Goal: Check status: Check status

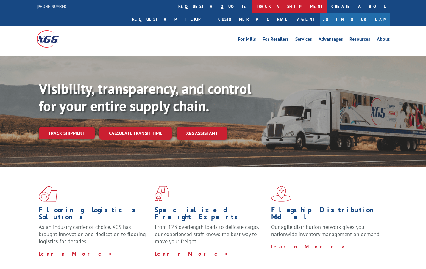
click at [252, 7] on link "track a shipment" at bounding box center [289, 6] width 75 height 13
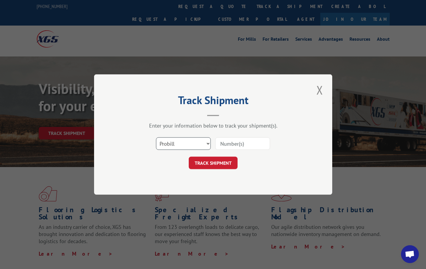
drag, startPoint x: 180, startPoint y: 142, endPoint x: 181, endPoint y: 150, distance: 8.1
click at [180, 142] on select "Select category... Probill BOL PO" at bounding box center [183, 144] width 55 height 13
select select "bol"
click at [156, 138] on select "Select category... Probill BOL PO" at bounding box center [183, 144] width 55 height 13
click at [255, 148] on input at bounding box center [242, 144] width 55 height 13
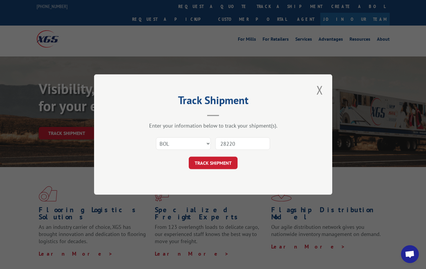
type input "282204"
click button "TRACK SHIPMENT" at bounding box center [213, 163] width 49 height 13
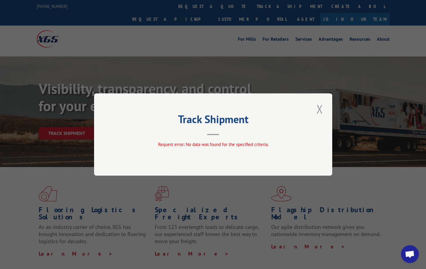
click at [319, 106] on button "Close modal" at bounding box center [320, 109] width 10 height 16
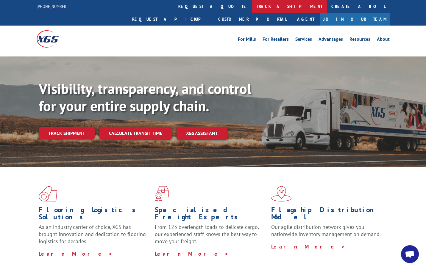
click at [252, 9] on link "track a shipment" at bounding box center [289, 6] width 75 height 13
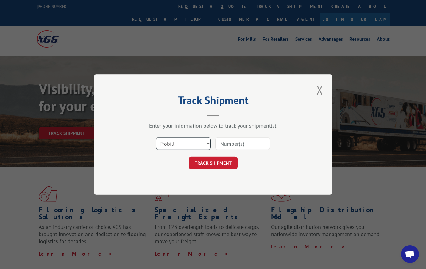
drag, startPoint x: 179, startPoint y: 142, endPoint x: 181, endPoint y: 150, distance: 8.3
click at [179, 142] on select "Select category... Probill BOL PO" at bounding box center [183, 144] width 55 height 13
select select "bol"
click at [156, 138] on select "Select category... Probill BOL PO" at bounding box center [183, 144] width 55 height 13
click at [233, 142] on input at bounding box center [242, 144] width 55 height 13
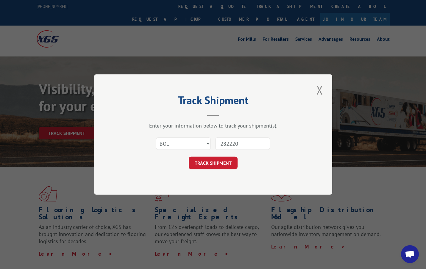
type input "2822204"
click button "TRACK SHIPMENT" at bounding box center [213, 163] width 49 height 13
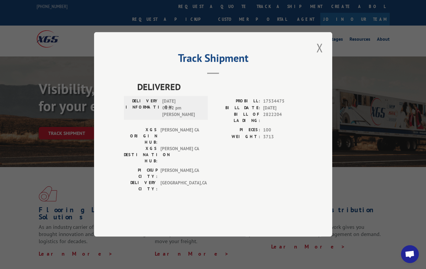
click at [304, 184] on div "Track Shipment DELIVERED DELIVERY INFORMATION: [DATE] 03:32 pm [PERSON_NAME]: 1…" at bounding box center [213, 134] width 238 height 205
click at [269, 245] on div "Track Shipment DELIVERED DELIVERY INFORMATION: [DATE] 03:32 pm [PERSON_NAME]: 1…" at bounding box center [213, 134] width 426 height 269
